Goal: Task Accomplishment & Management: Manage account settings

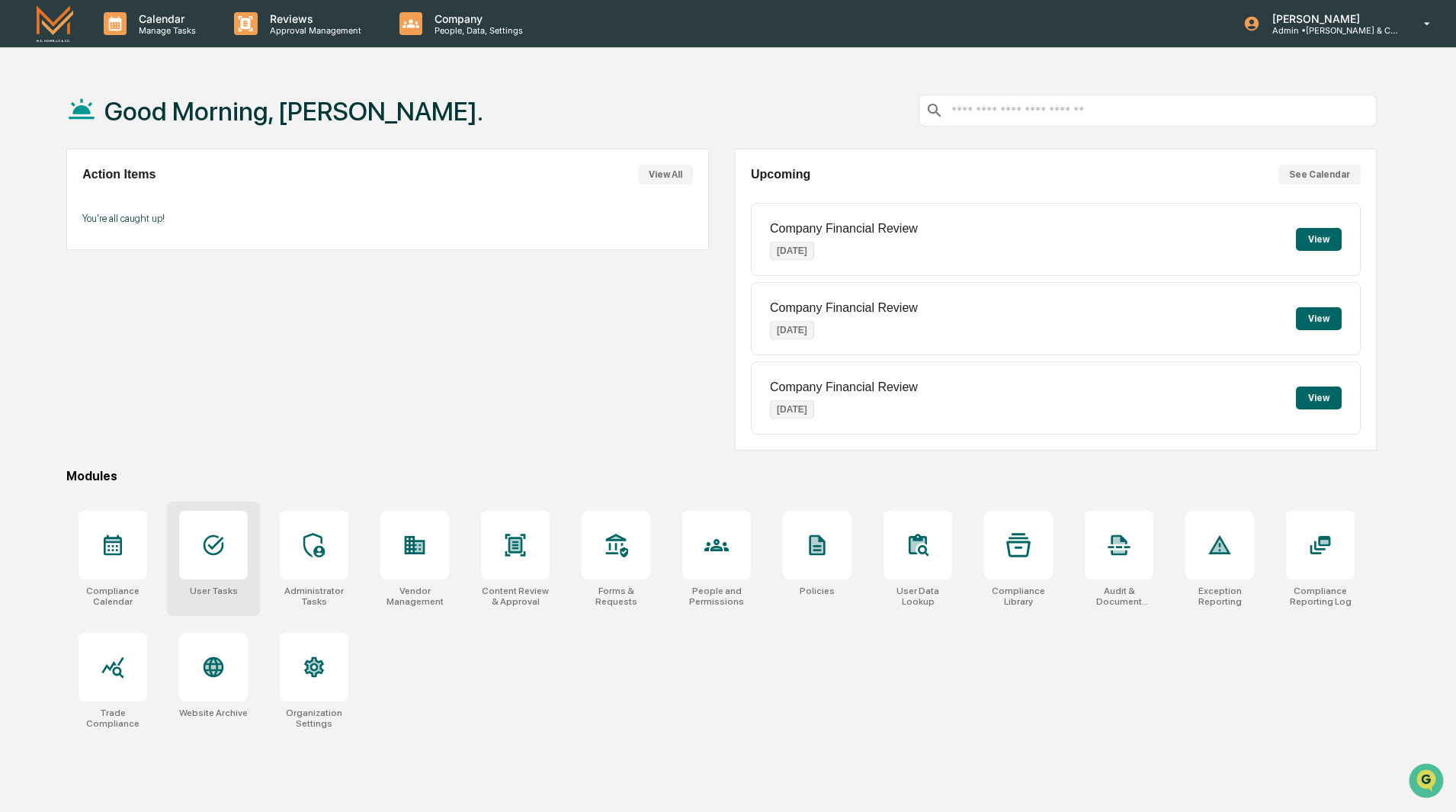
click at [209, 543] on icon at bounding box center [213, 545] width 24 height 24
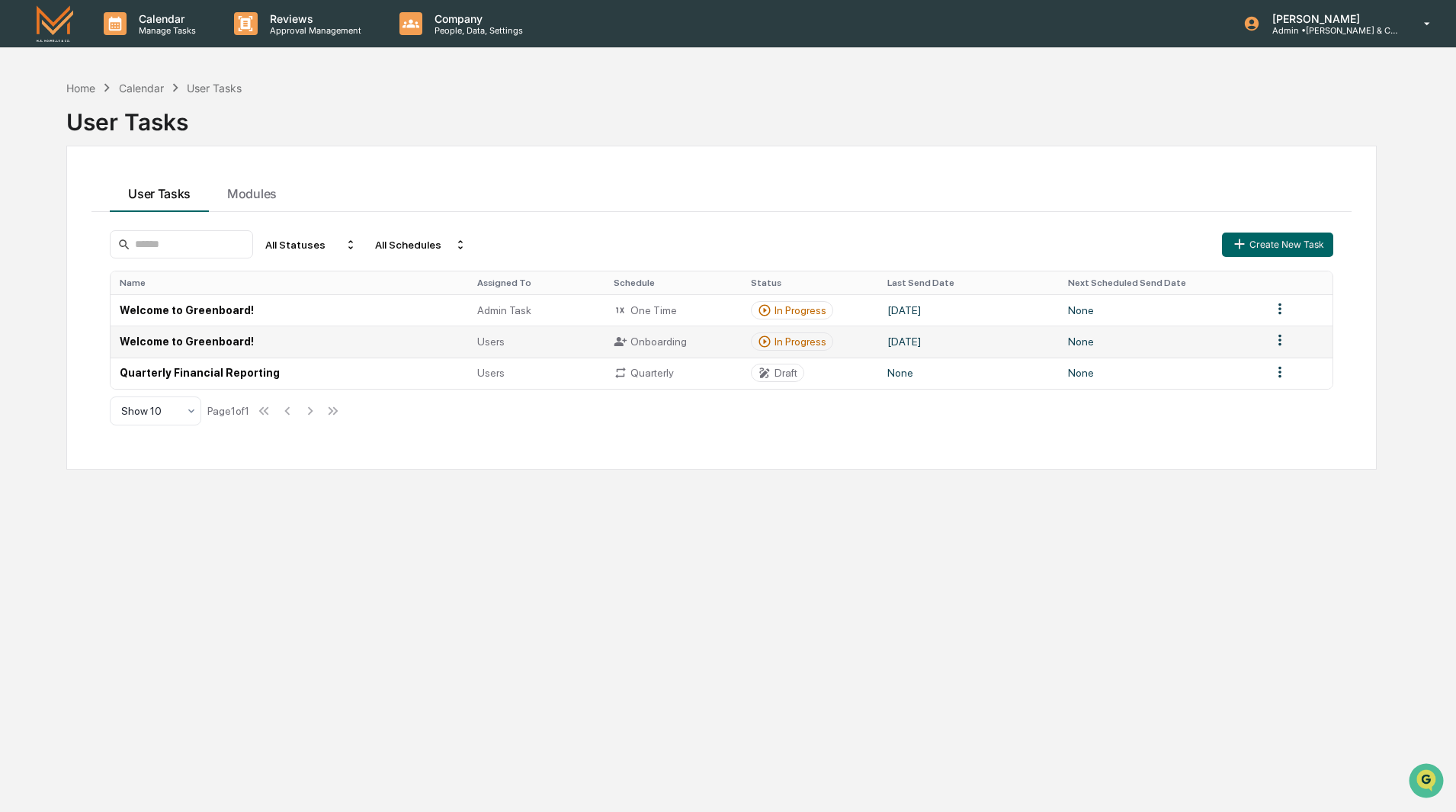
click at [214, 338] on td "Welcome to Greenboard!" at bounding box center [289, 341] width 358 height 31
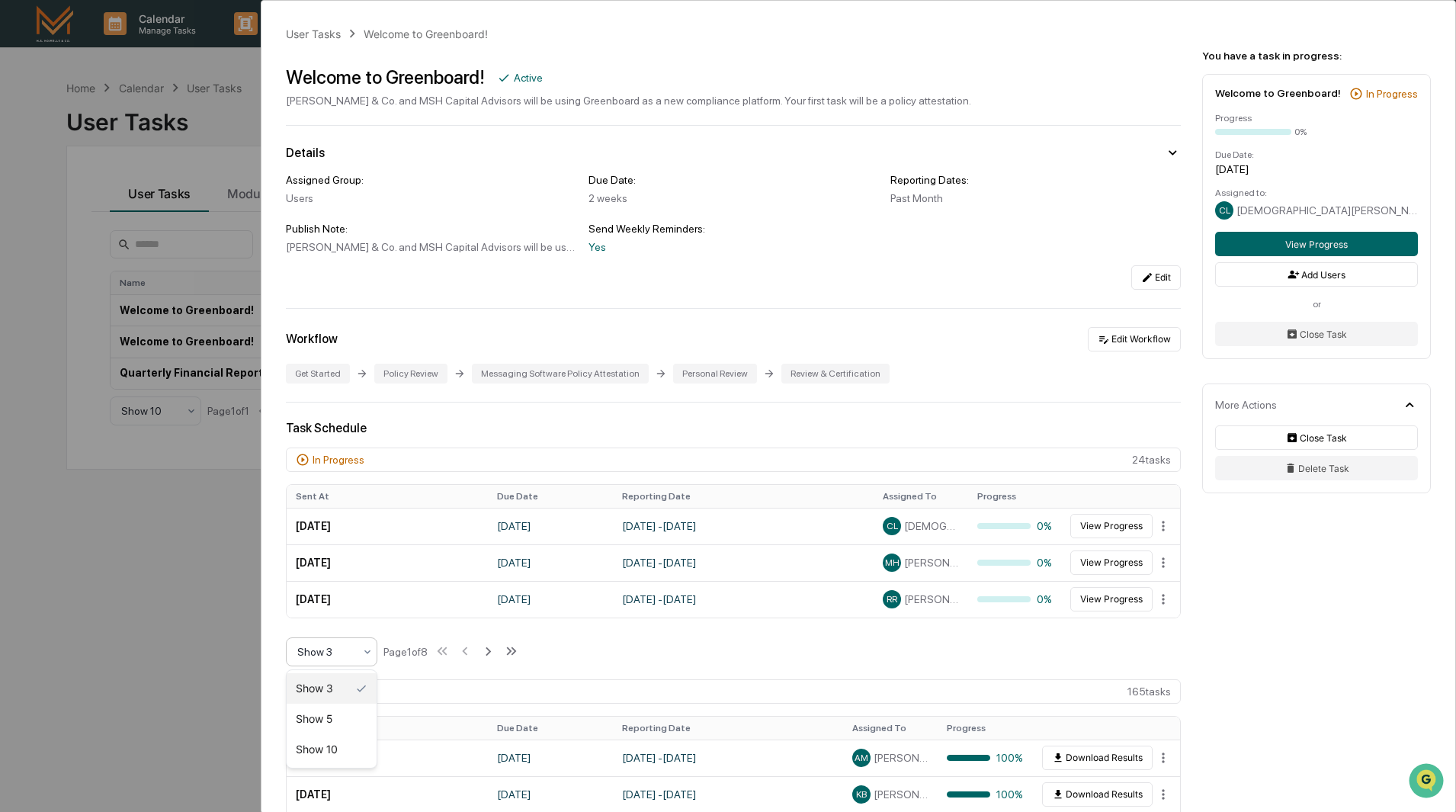
click at [362, 652] on icon at bounding box center [367, 651] width 12 height 12
click at [336, 747] on div "Show 10" at bounding box center [331, 749] width 90 height 30
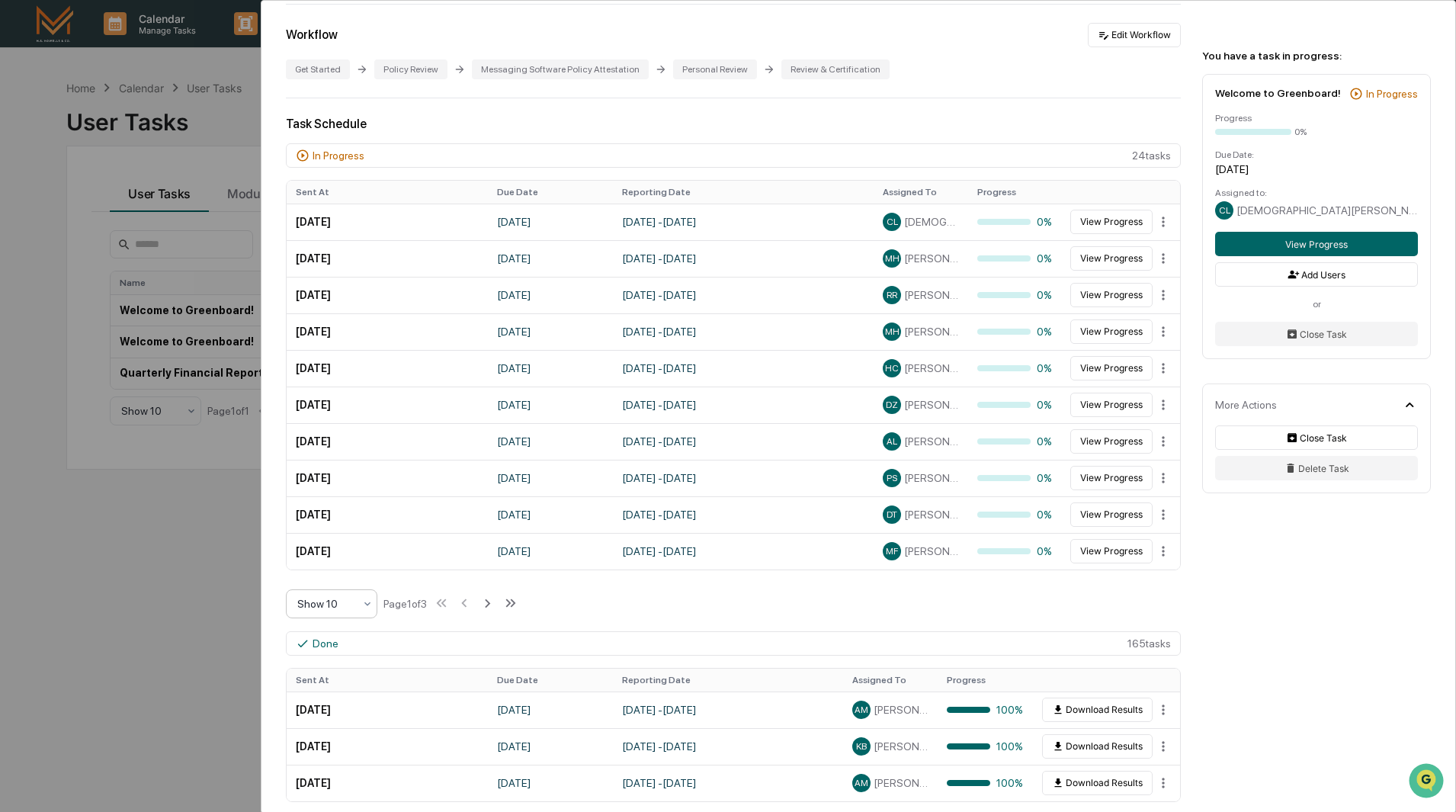
scroll to position [305, 0]
click at [491, 603] on icon at bounding box center [488, 602] width 6 height 8
click at [493, 604] on icon at bounding box center [489, 602] width 17 height 17
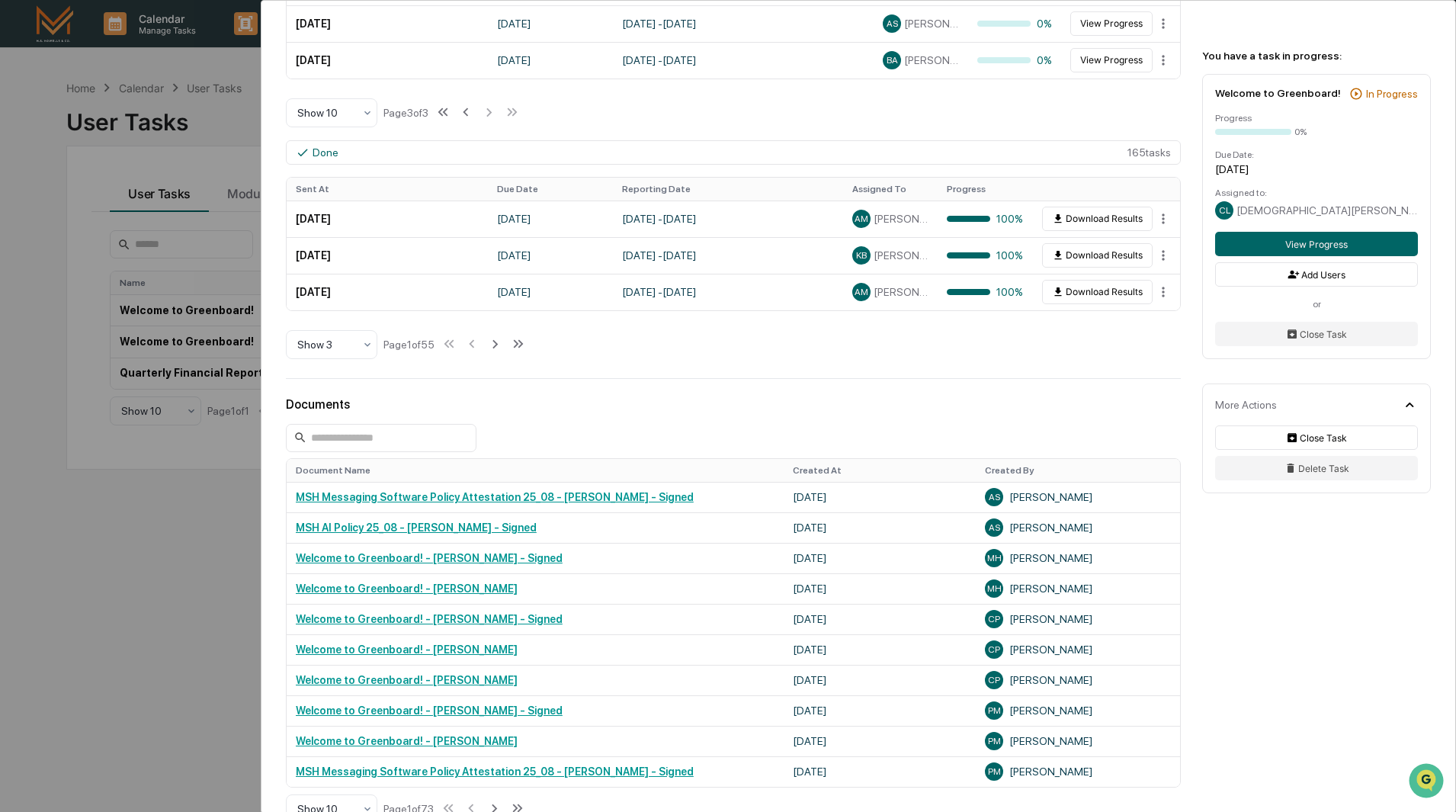
scroll to position [686, 0]
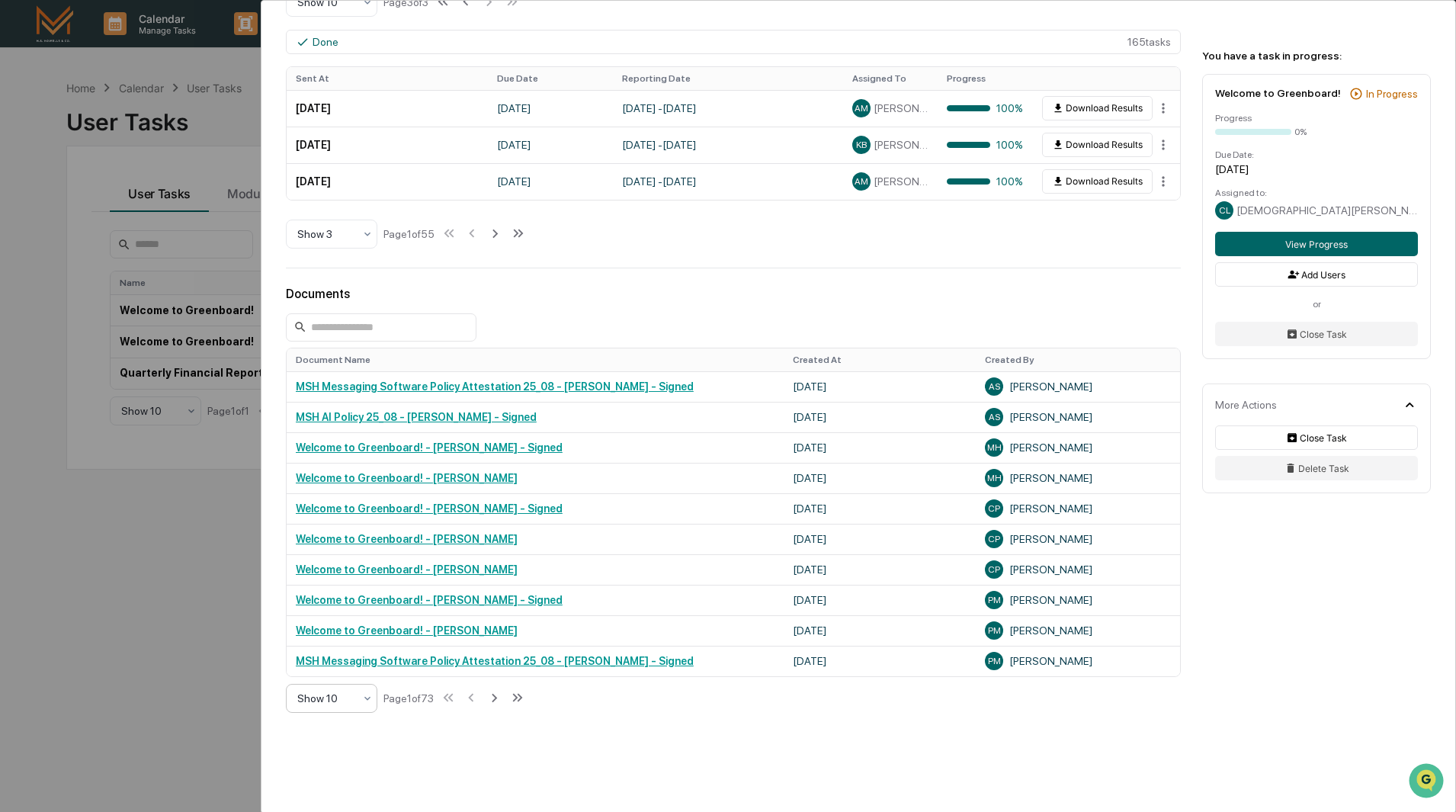
click at [309, 704] on div at bounding box center [325, 698] width 56 height 16
click at [315, 662] on div "Show 100" at bounding box center [331, 659] width 90 height 30
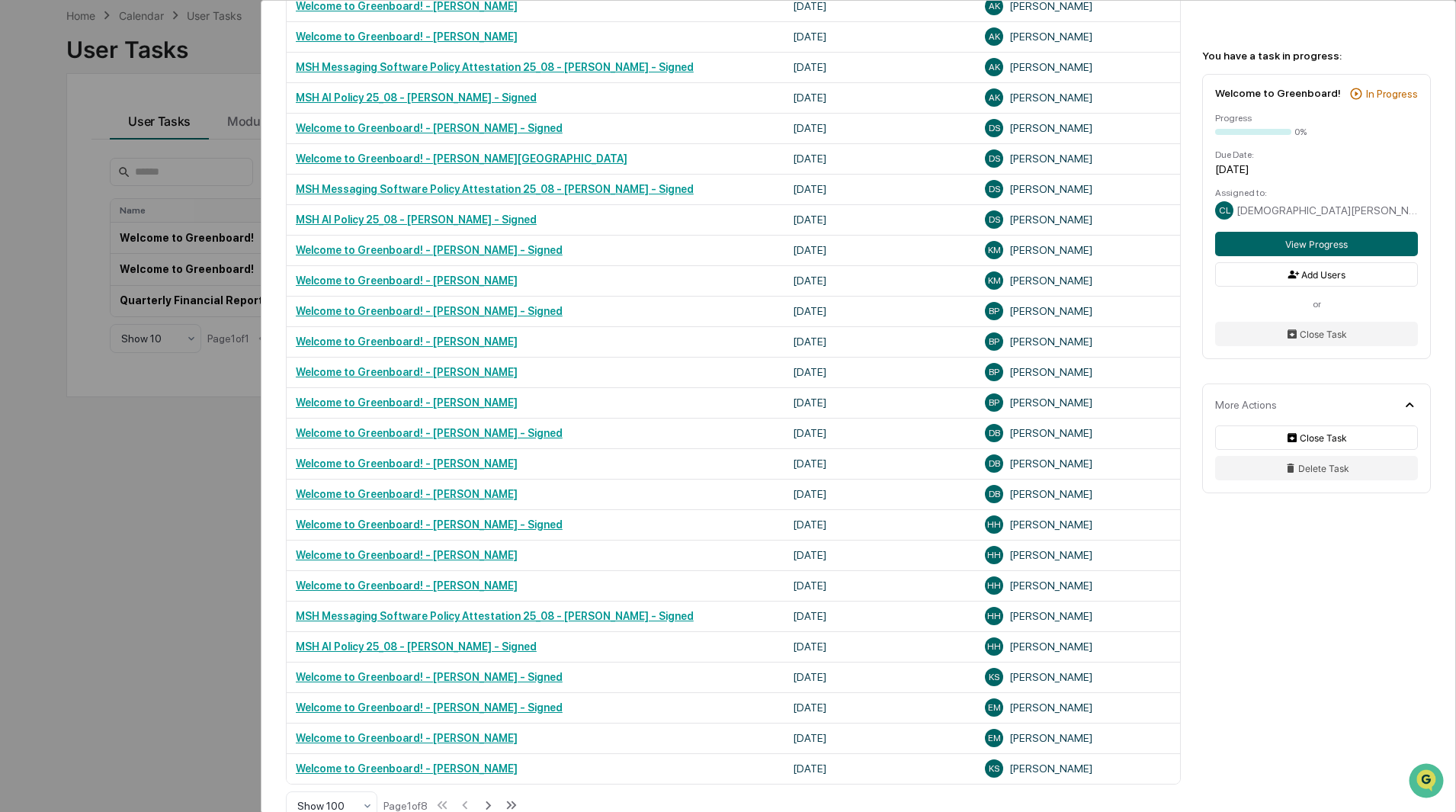
scroll to position [3430, 0]
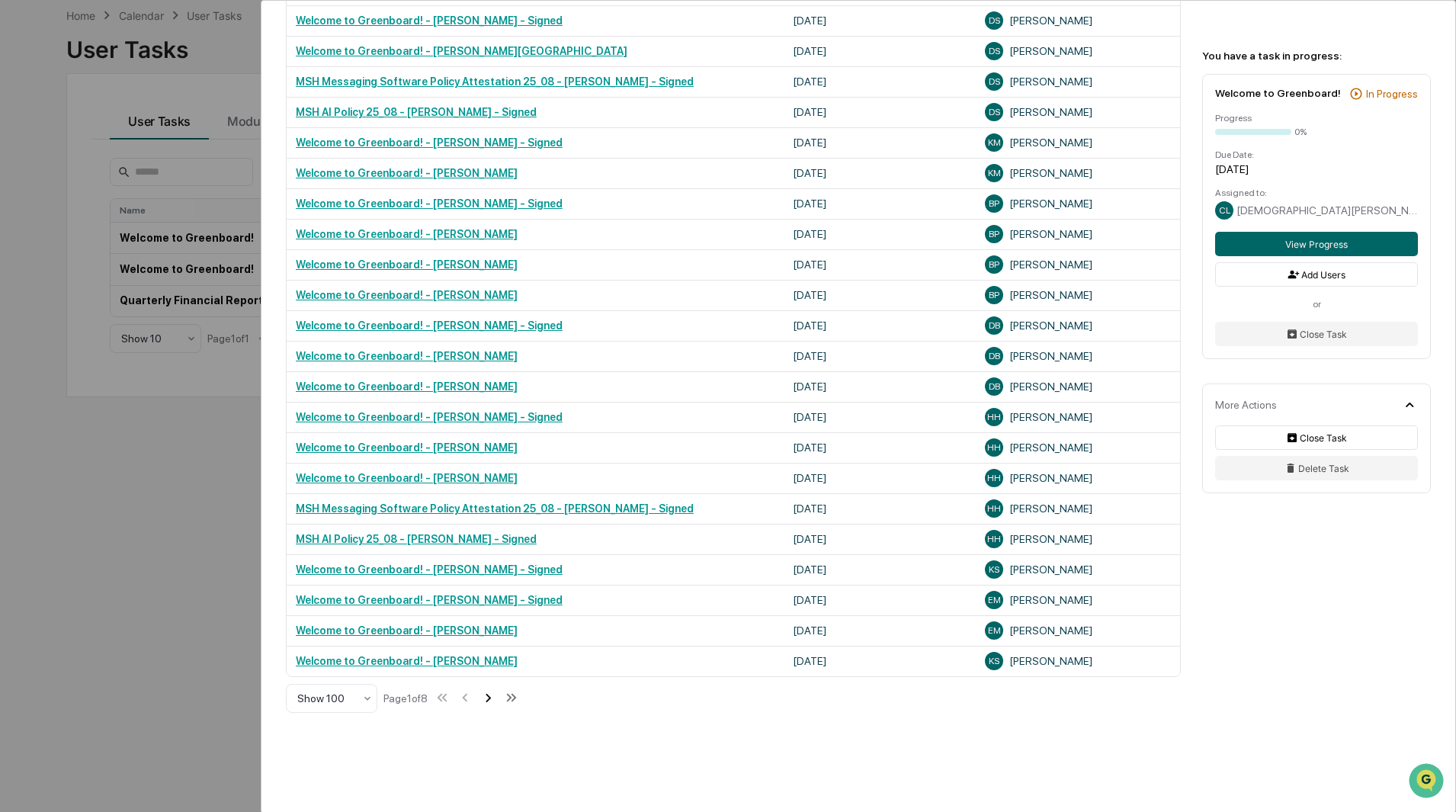
click at [491, 702] on icon at bounding box center [489, 697] width 6 height 8
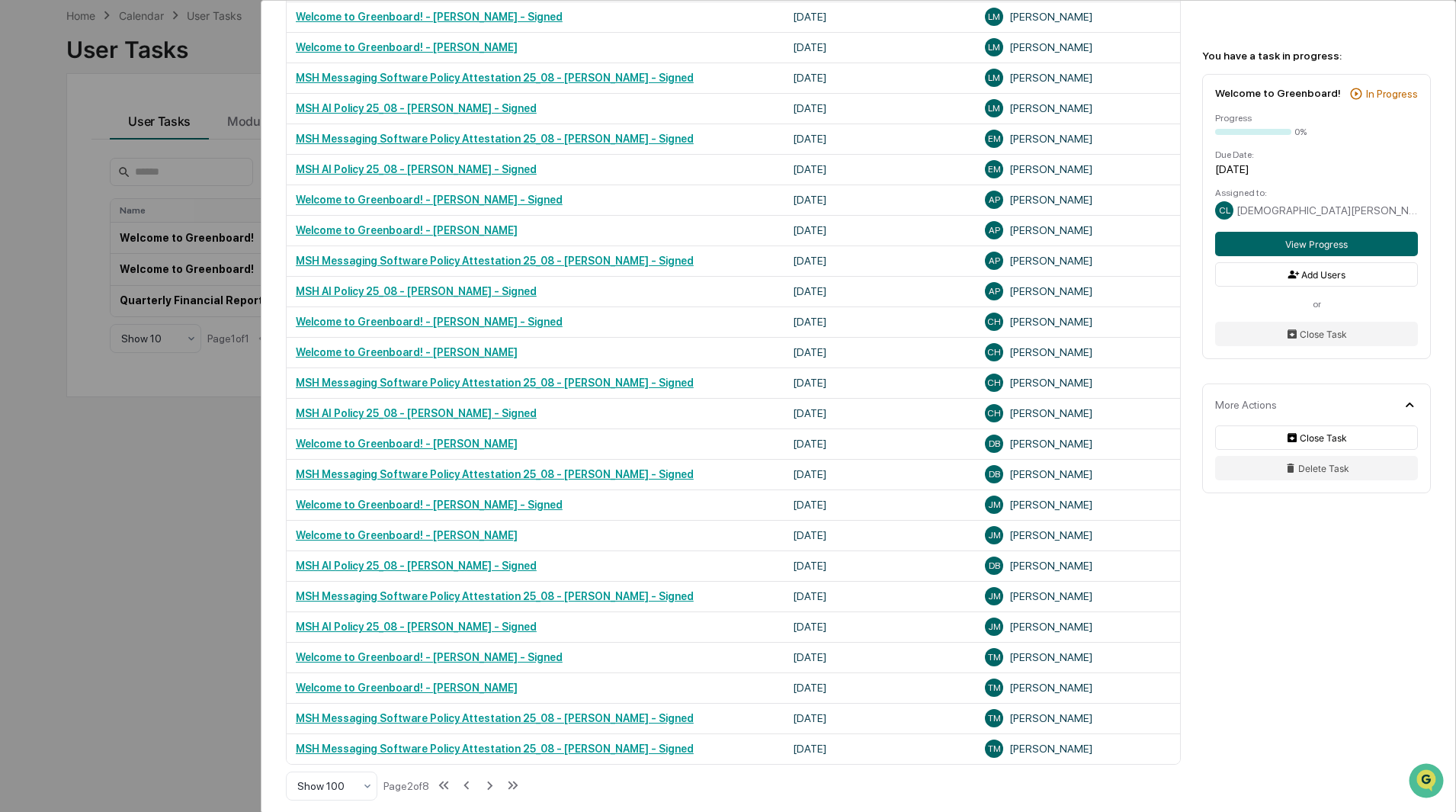
scroll to position [3484, 0]
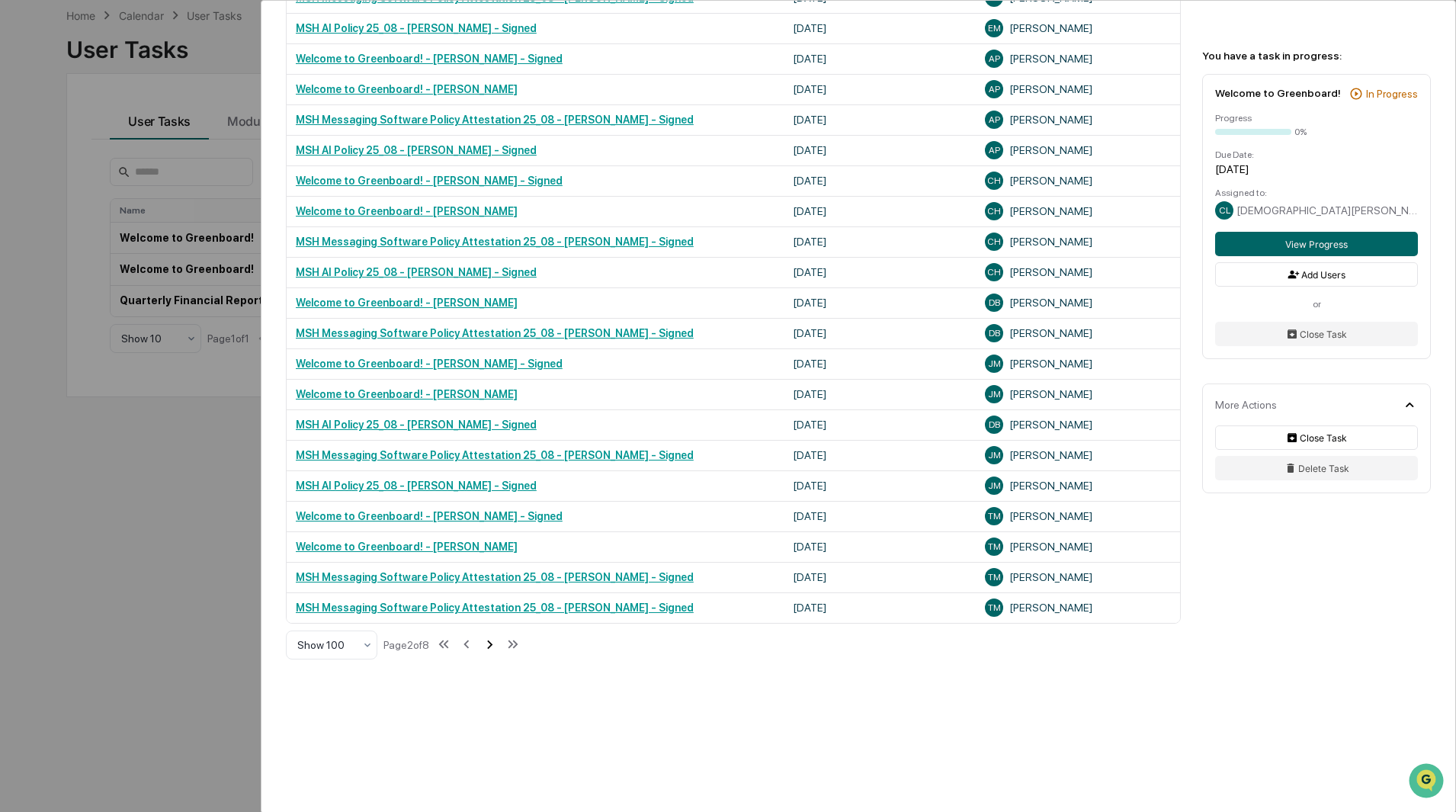
click at [492, 645] on icon at bounding box center [490, 644] width 17 height 17
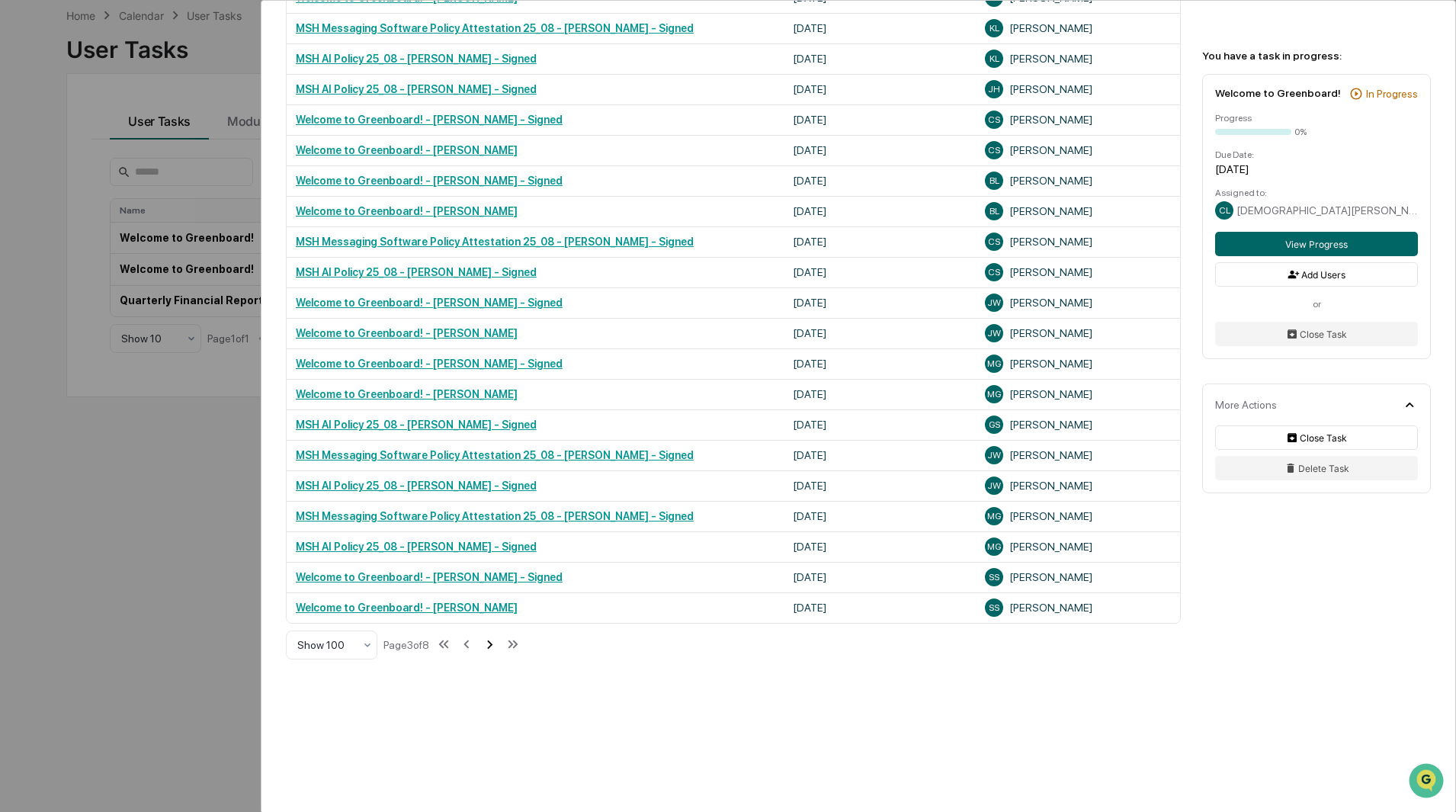
click at [493, 643] on icon at bounding box center [490, 644] width 17 height 17
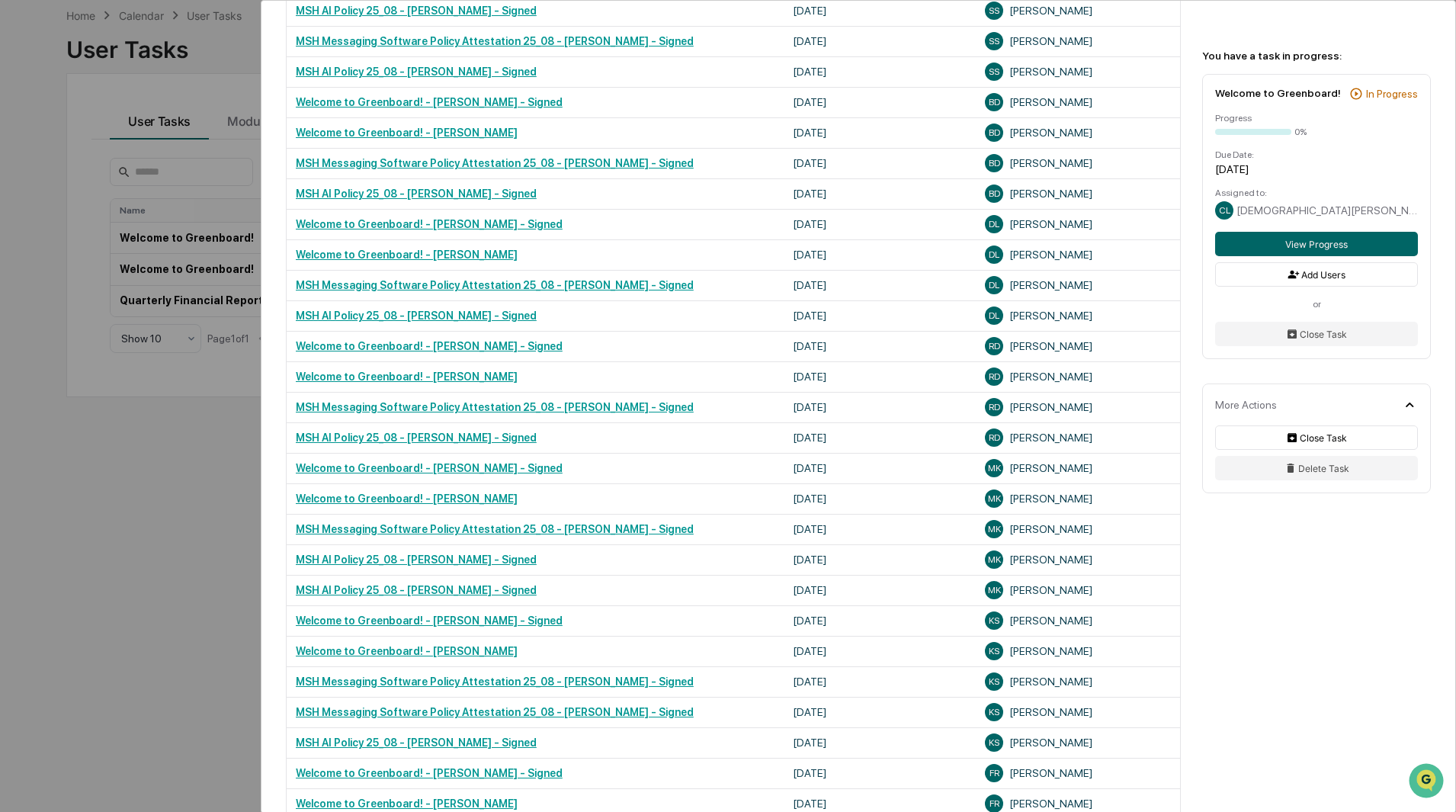
scroll to position [740, 0]
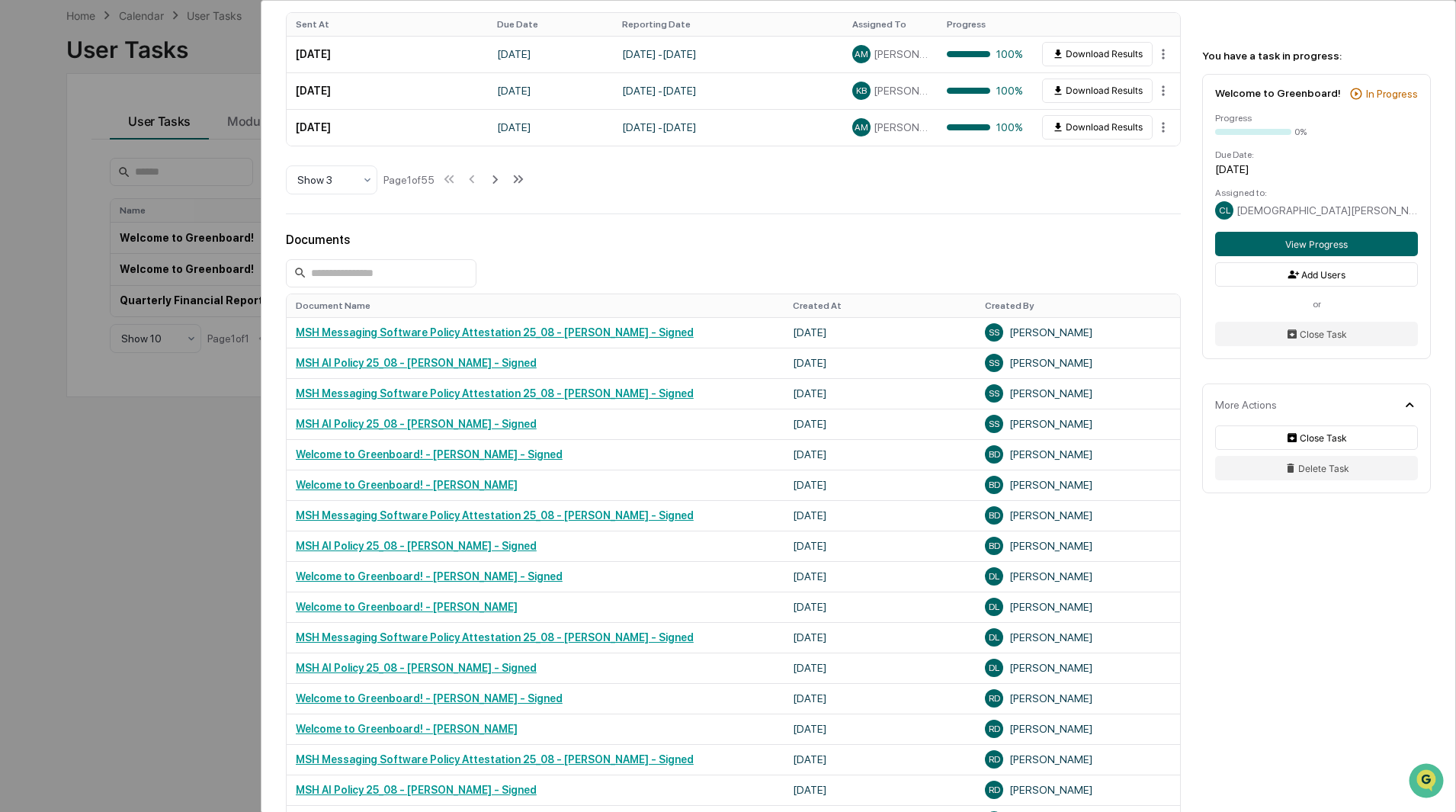
click at [159, 619] on div "User Tasks Welcome to Greenboard! Welcome to Greenboard! Active [PERSON_NAME] &…" at bounding box center [728, 406] width 1456 height 812
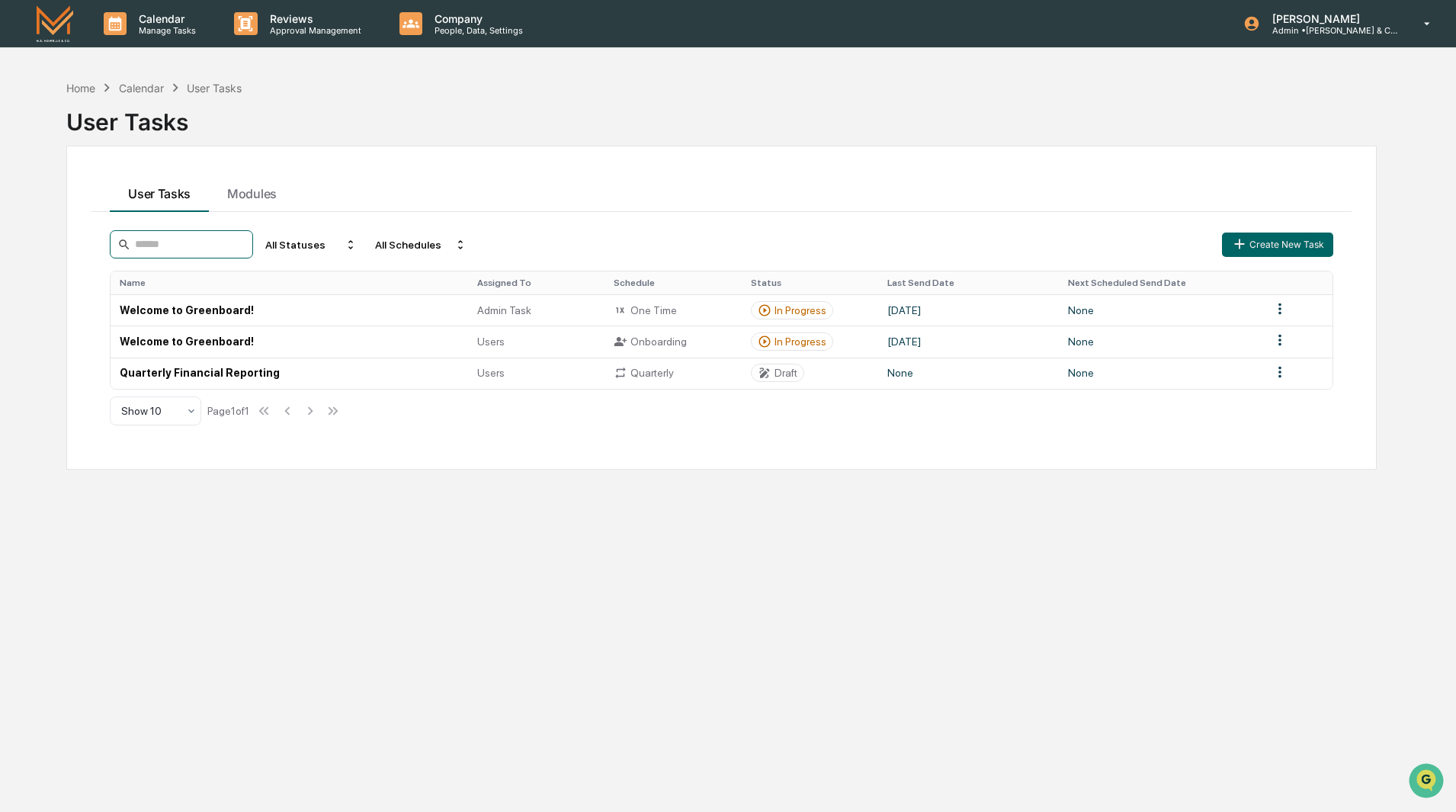
click at [172, 252] on input at bounding box center [181, 244] width 143 height 29
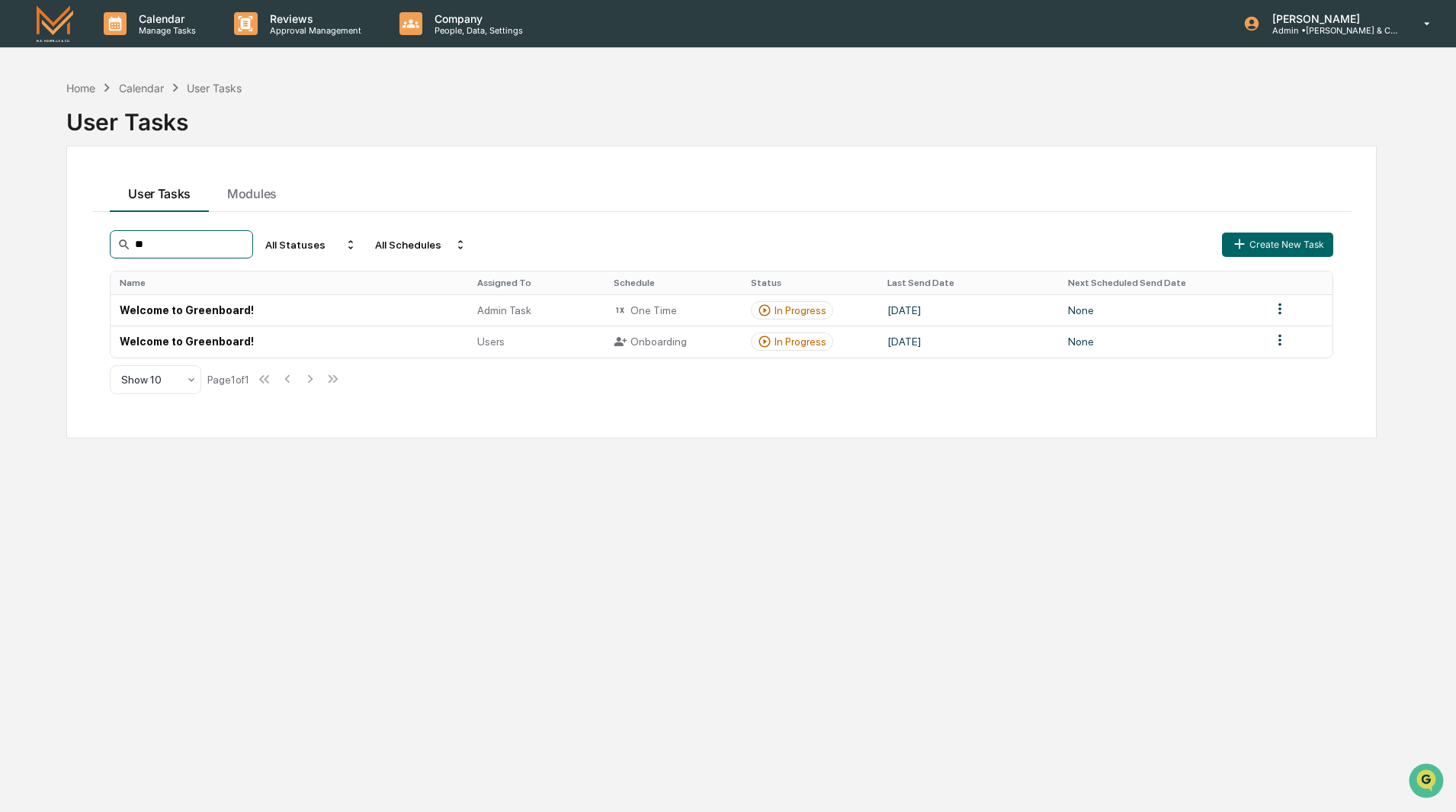
type input "*"
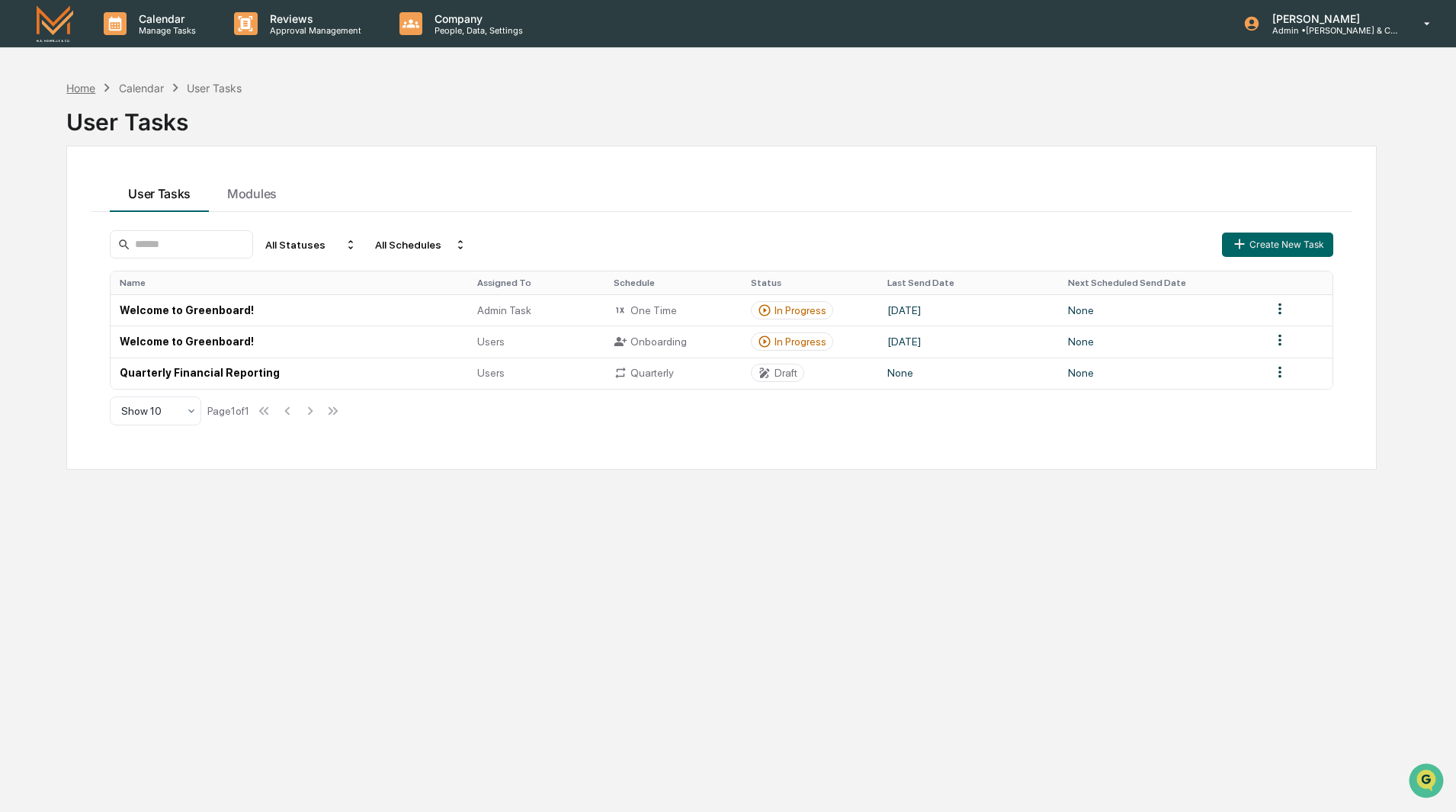
click at [79, 86] on div "Home" at bounding box center [80, 88] width 29 height 13
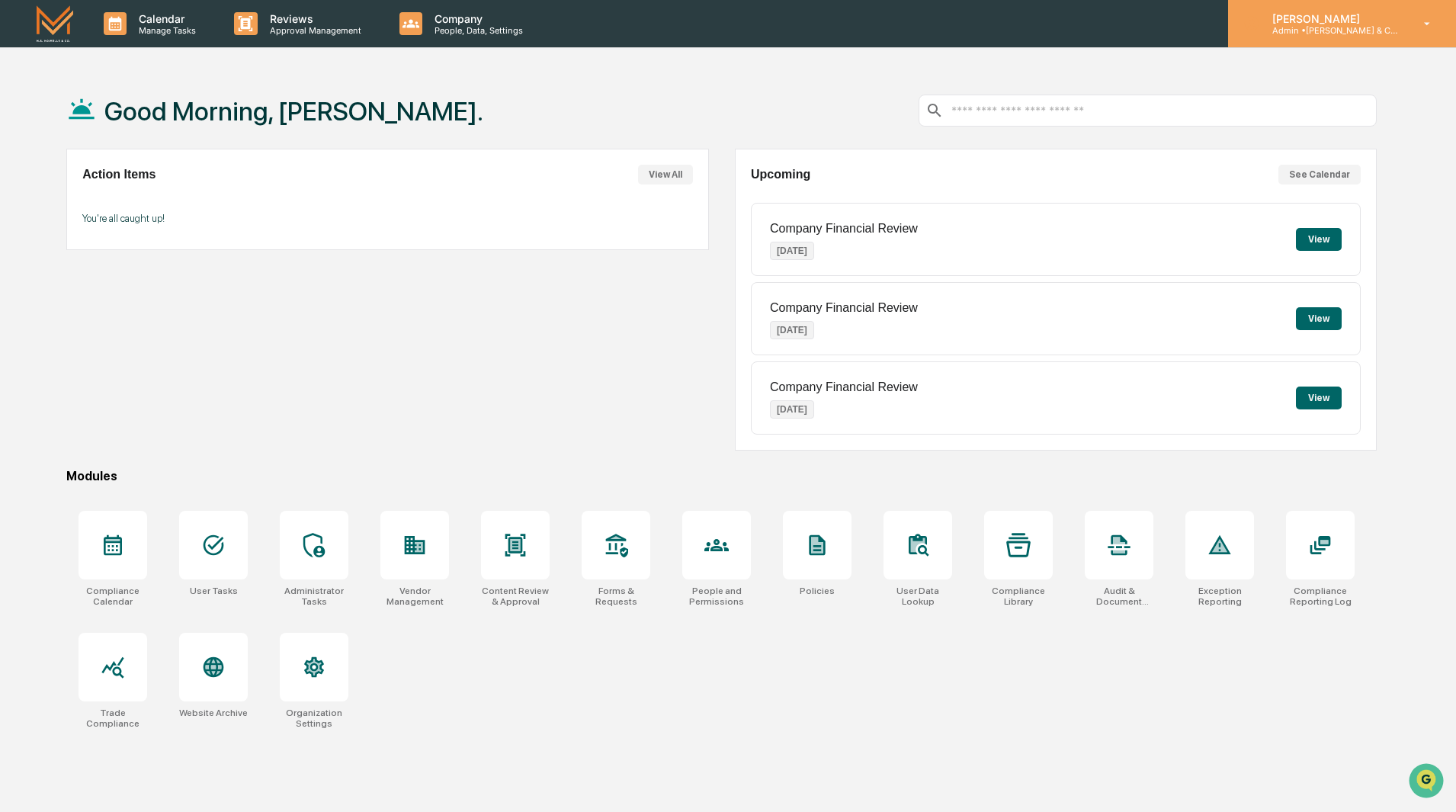
click at [1421, 28] on icon at bounding box center [1427, 24] width 27 height 15
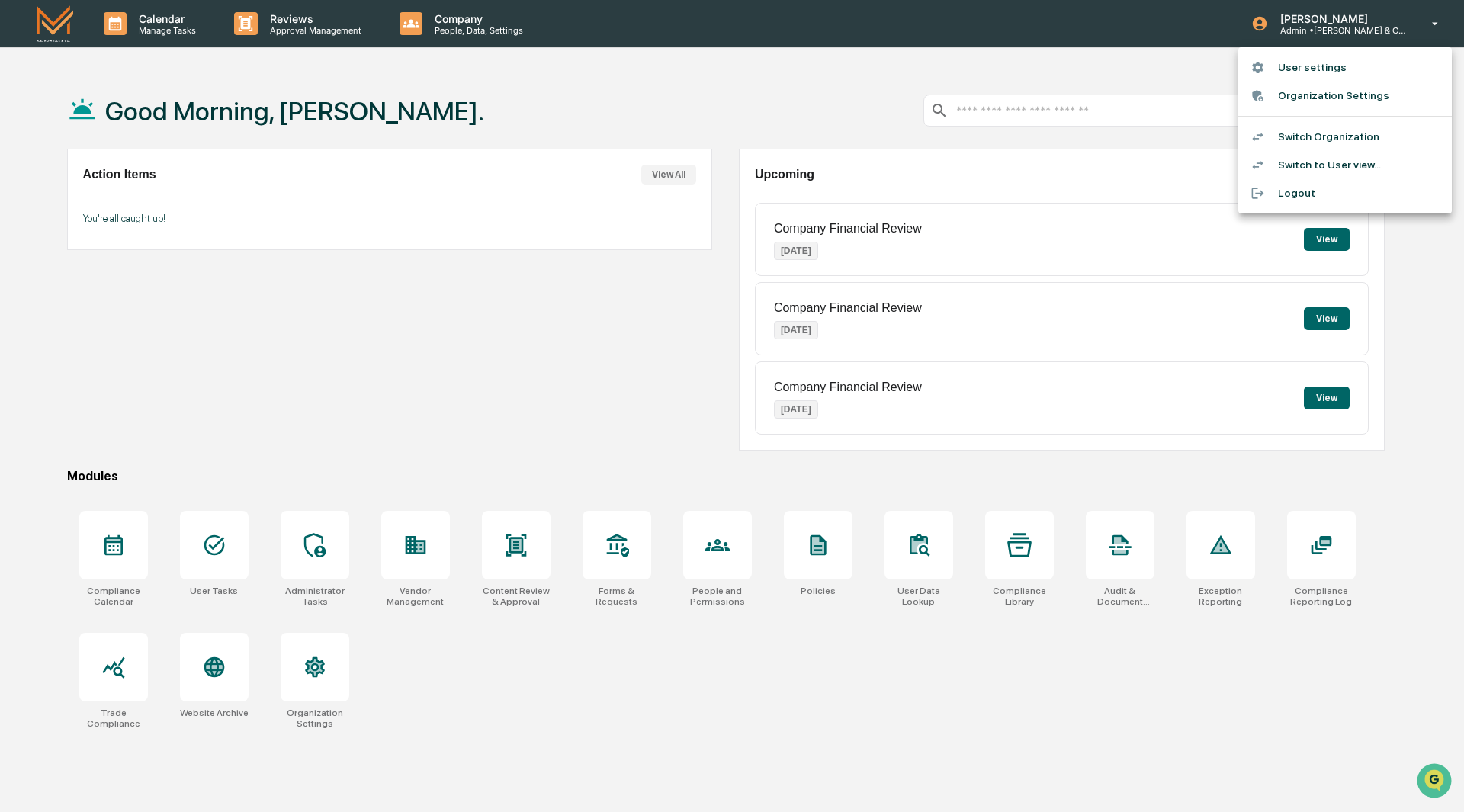
click at [1351, 138] on li "Switch Organization" at bounding box center [1345, 137] width 214 height 29
